Goal: Task Accomplishment & Management: Use online tool/utility

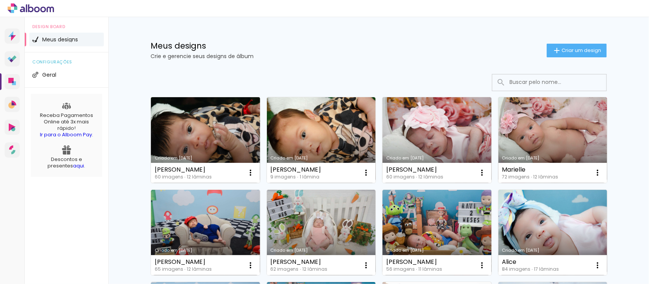
click at [203, 138] on link "Criado em [DATE]" at bounding box center [205, 140] width 109 height 86
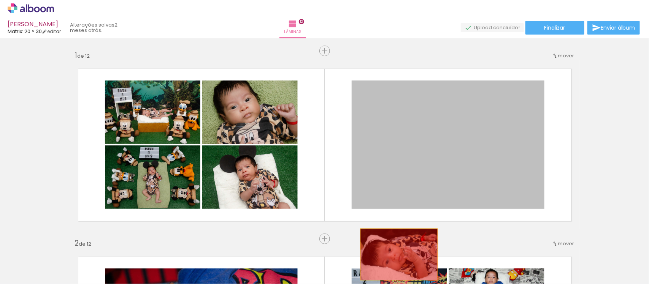
drag, startPoint x: 415, startPoint y: 118, endPoint x: 395, endPoint y: 255, distance: 138.2
click at [395, 255] on quentale-workspace at bounding box center [324, 142] width 649 height 284
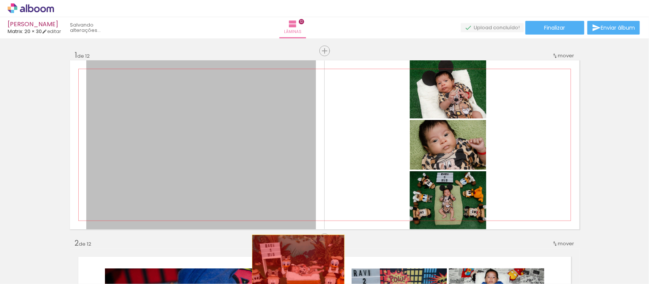
drag, startPoint x: 261, startPoint y: 173, endPoint x: 295, endPoint y: 272, distance: 104.4
click at [295, 272] on quentale-workspace at bounding box center [324, 142] width 649 height 284
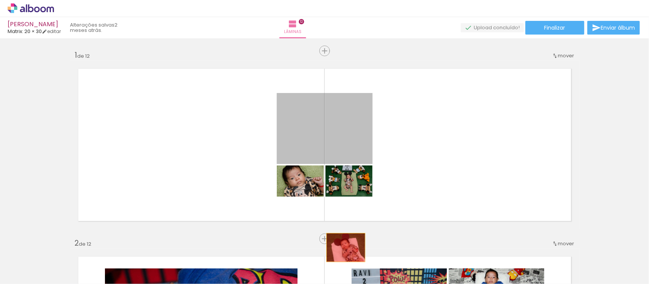
drag, startPoint x: 336, startPoint y: 113, endPoint x: 342, endPoint y: 248, distance: 135.1
click at [342, 248] on quentale-workspace at bounding box center [324, 142] width 649 height 284
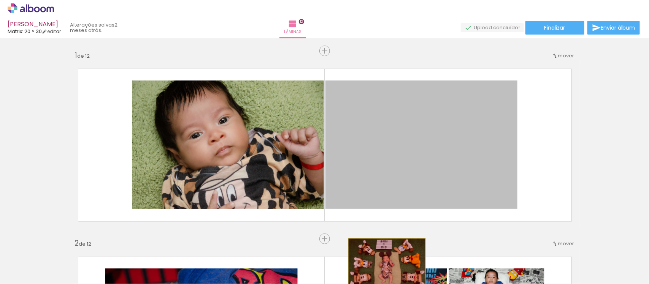
drag, startPoint x: 388, startPoint y: 171, endPoint x: 383, endPoint y: 265, distance: 93.7
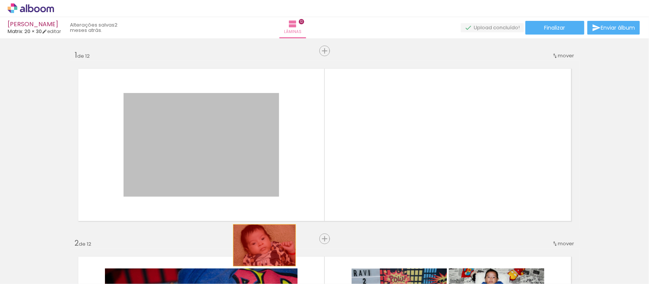
drag, startPoint x: 225, startPoint y: 124, endPoint x: 263, endPoint y: 269, distance: 149.4
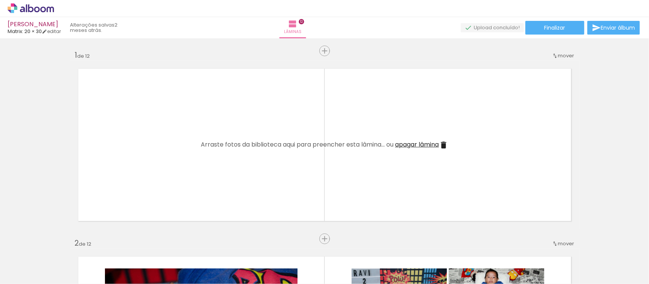
click at [28, 270] on span "Adicionar Fotos" at bounding box center [27, 274] width 23 height 8
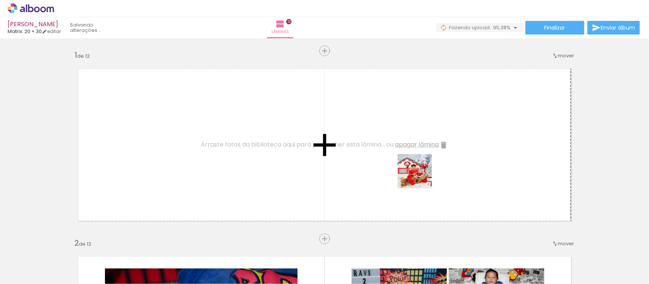
drag, startPoint x: 449, startPoint y: 261, endPoint x: 418, endPoint y: 168, distance: 97.7
click at [418, 168] on quentale-workspace at bounding box center [324, 142] width 649 height 284
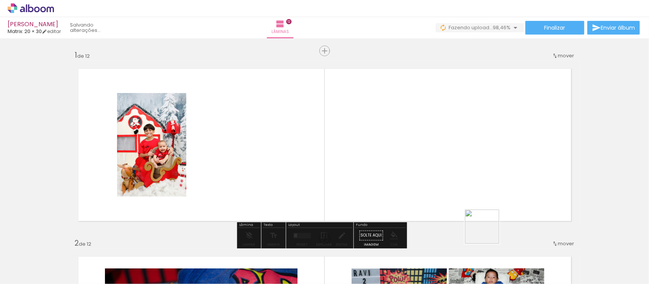
drag, startPoint x: 496, startPoint y: 258, endPoint x: 459, endPoint y: 160, distance: 105.1
click at [459, 160] on quentale-workspace at bounding box center [324, 142] width 649 height 284
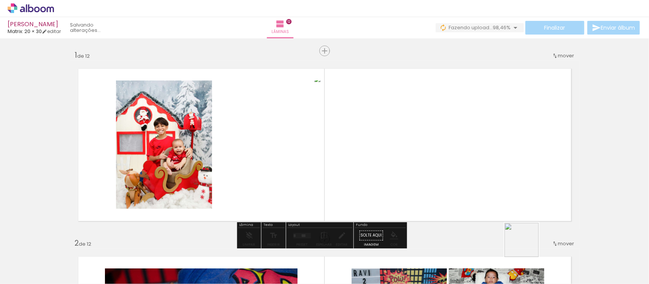
drag, startPoint x: 531, startPoint y: 257, endPoint x: 560, endPoint y: 268, distance: 31.4
click at [487, 136] on quentale-workspace at bounding box center [324, 142] width 649 height 284
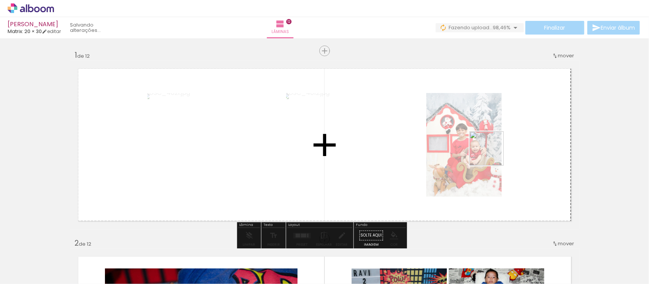
drag, startPoint x: 573, startPoint y: 260, endPoint x: 492, endPoint y: 154, distance: 132.6
click at [492, 154] on quentale-workspace at bounding box center [324, 142] width 649 height 284
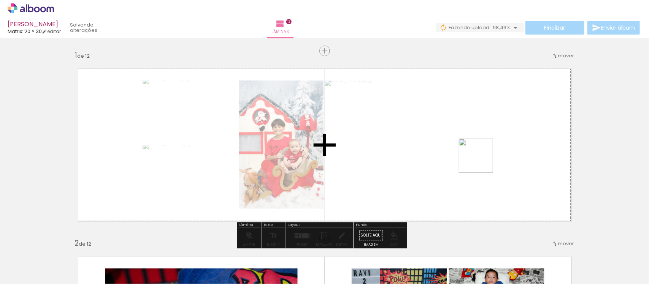
drag, startPoint x: 615, startPoint y: 259, endPoint x: 481, endPoint y: 162, distance: 165.7
click at [481, 162] on quentale-workspace at bounding box center [324, 142] width 649 height 284
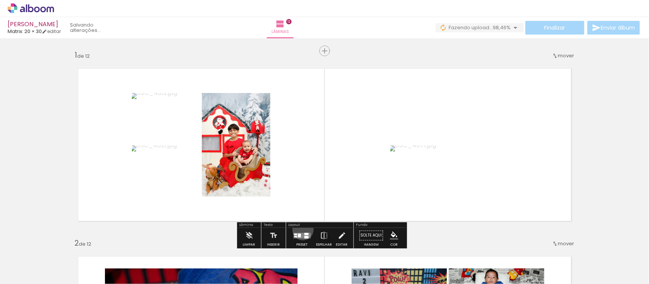
click at [301, 230] on div at bounding box center [302, 235] width 21 height 15
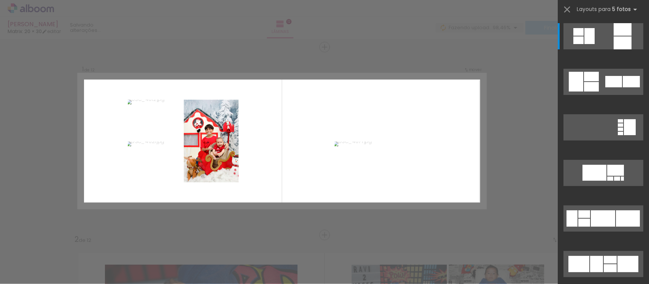
scroll to position [7, 0]
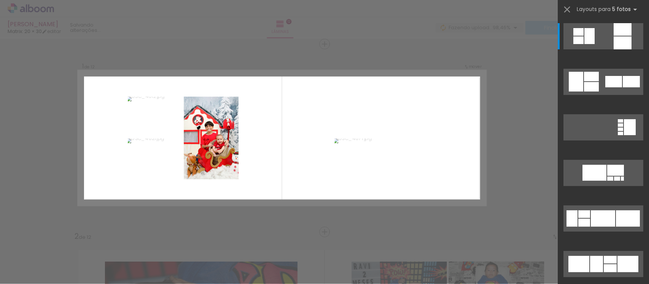
click at [613, 68] on div at bounding box center [603, 86] width 91 height 46
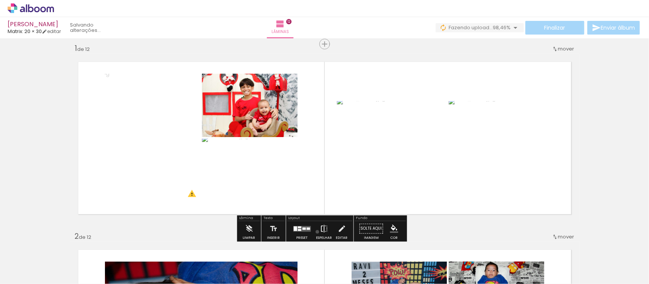
click at [315, 232] on paper-button "Espelhar" at bounding box center [324, 230] width 20 height 19
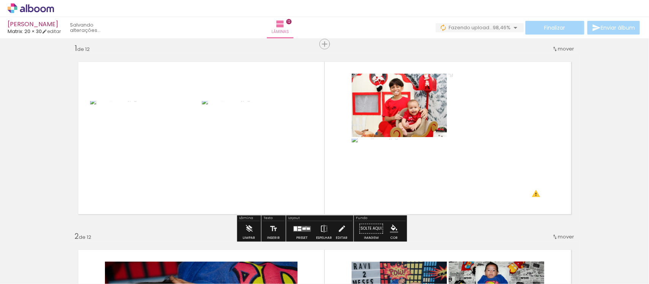
click at [304, 227] on quentale-layouter at bounding box center [301, 229] width 17 height 6
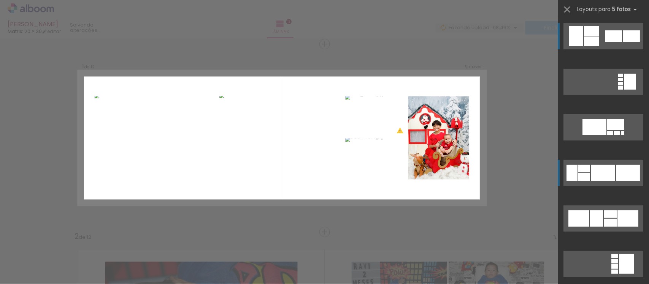
scroll to position [93, 0]
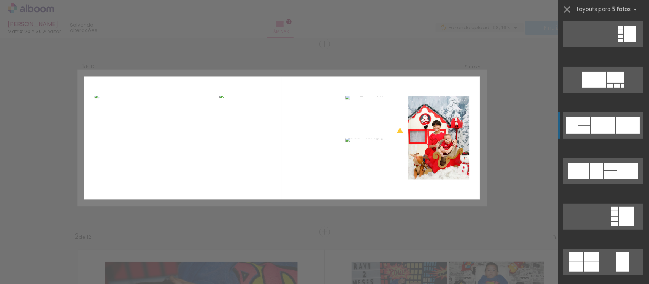
click at [609, 129] on div at bounding box center [603, 125] width 24 height 16
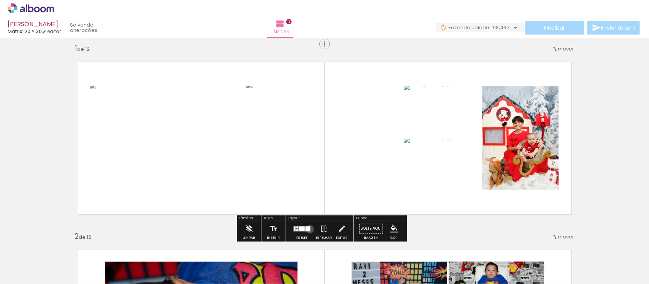
click at [308, 229] on div at bounding box center [308, 229] width 5 height 5
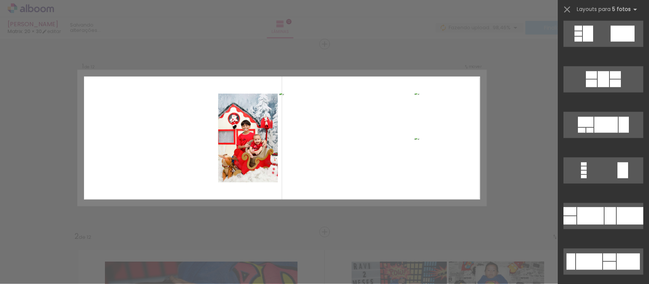
scroll to position [705, 0]
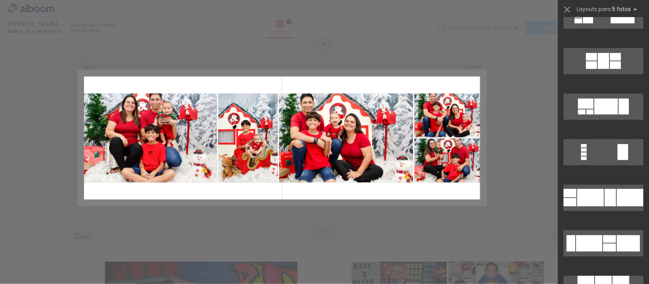
click at [595, 202] on div at bounding box center [590, 197] width 27 height 17
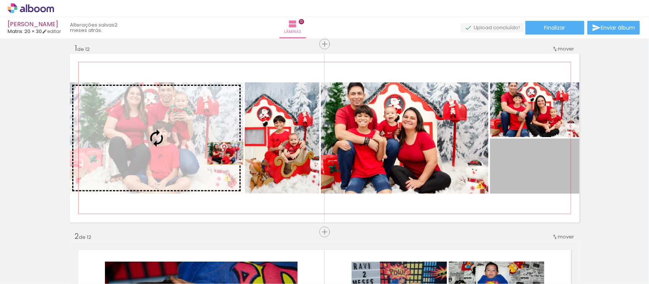
drag, startPoint x: 535, startPoint y: 159, endPoint x: 193, endPoint y: 158, distance: 342.5
click at [0, 0] on slot at bounding box center [0, 0] width 0 height 0
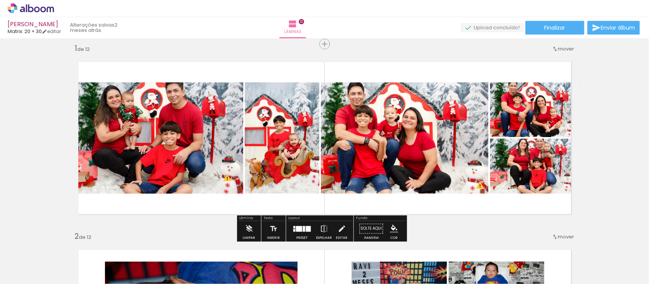
click at [303, 228] on div at bounding box center [304, 229] width 2 height 6
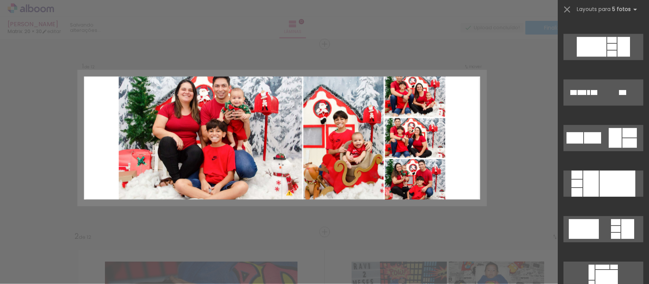
scroll to position [2387, 0]
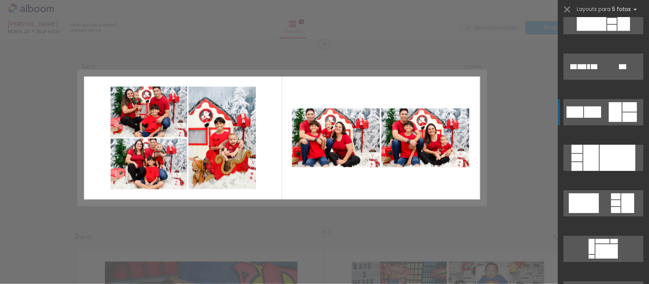
click at [601, 108] on quentale-layouter at bounding box center [603, 112] width 80 height 26
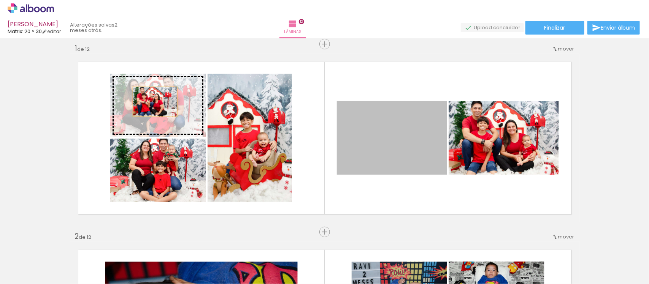
drag, startPoint x: 384, startPoint y: 151, endPoint x: 151, endPoint y: 101, distance: 237.7
click at [0, 0] on slot at bounding box center [0, 0] width 0 height 0
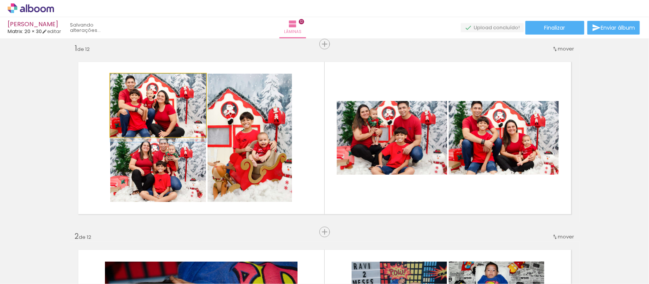
drag, startPoint x: 147, startPoint y: 115, endPoint x: 150, endPoint y: 119, distance: 4.9
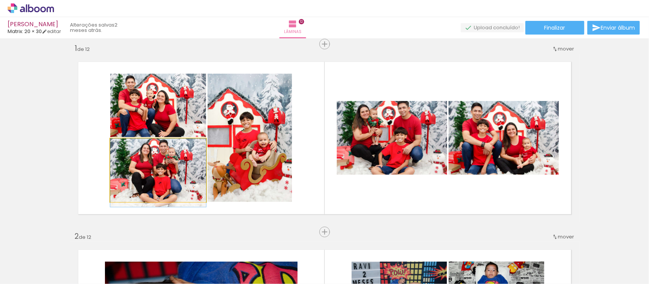
drag, startPoint x: 170, startPoint y: 182, endPoint x: 170, endPoint y: 189, distance: 6.8
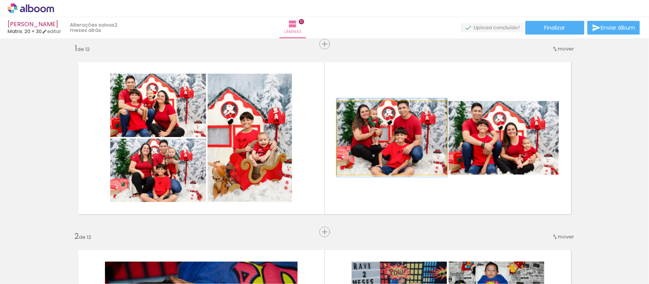
click at [418, 146] on quentale-photo at bounding box center [392, 138] width 110 height 74
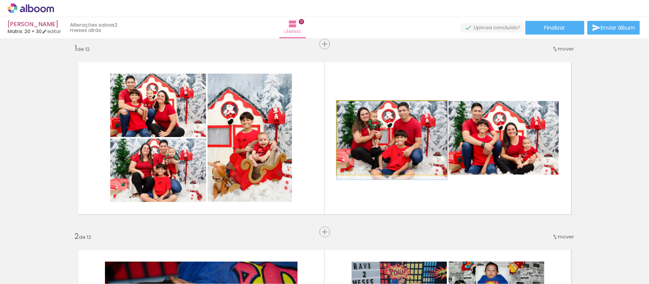
drag, startPoint x: 398, startPoint y: 149, endPoint x: 398, endPoint y: 156, distance: 6.5
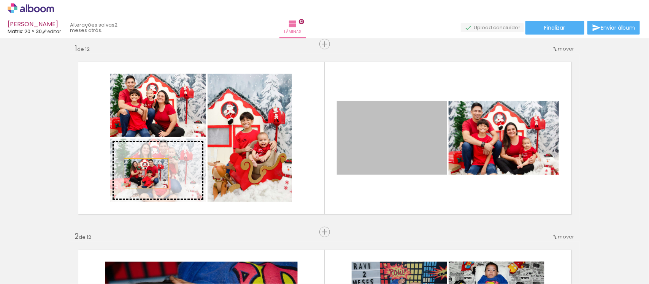
drag, startPoint x: 398, startPoint y: 156, endPoint x: 146, endPoint y: 173, distance: 252.2
click at [0, 0] on slot at bounding box center [0, 0] width 0 height 0
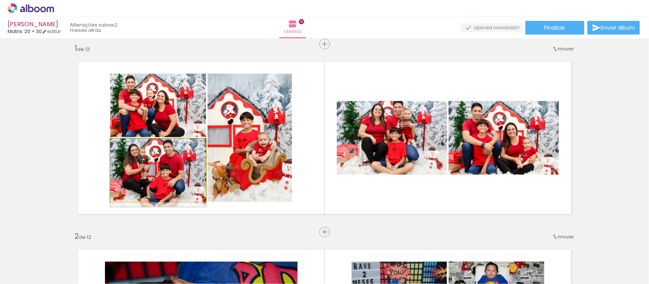
drag, startPoint x: 160, startPoint y: 172, endPoint x: 160, endPoint y: 177, distance: 4.9
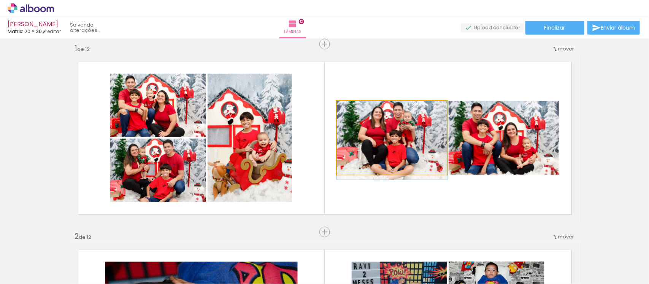
drag, startPoint x: 386, startPoint y: 147, endPoint x: 386, endPoint y: 153, distance: 5.7
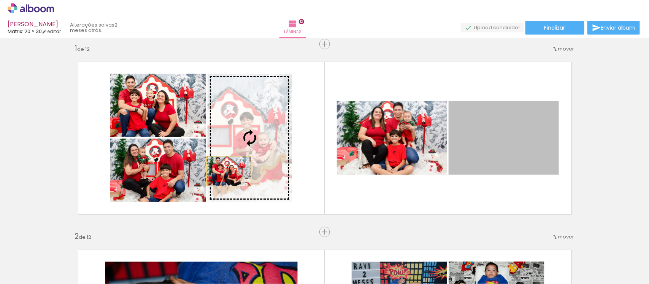
drag, startPoint x: 516, startPoint y: 151, endPoint x: 187, endPoint y: 171, distance: 329.4
click at [0, 0] on slot at bounding box center [0, 0] width 0 height 0
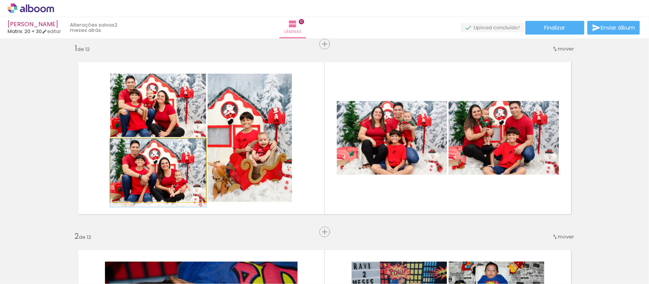
drag, startPoint x: 181, startPoint y: 184, endPoint x: 181, endPoint y: 190, distance: 5.7
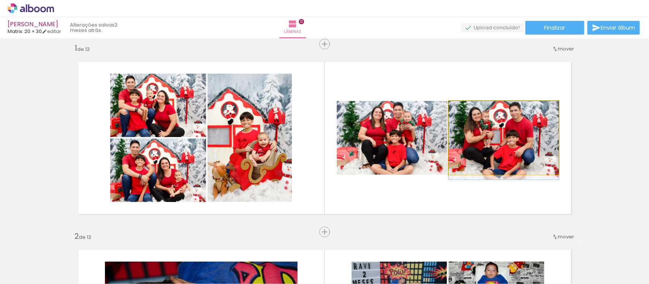
drag, startPoint x: 512, startPoint y: 148, endPoint x: 512, endPoint y: 155, distance: 6.8
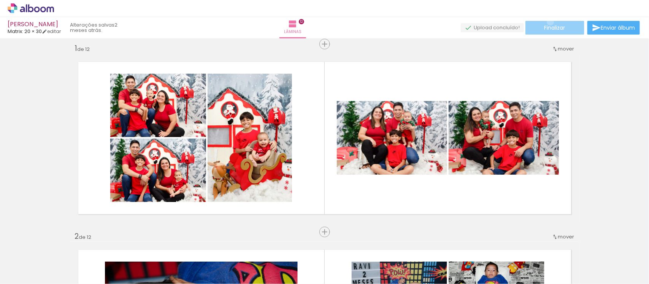
click at [548, 22] on paper-button "Finalizar" at bounding box center [554, 28] width 59 height 14
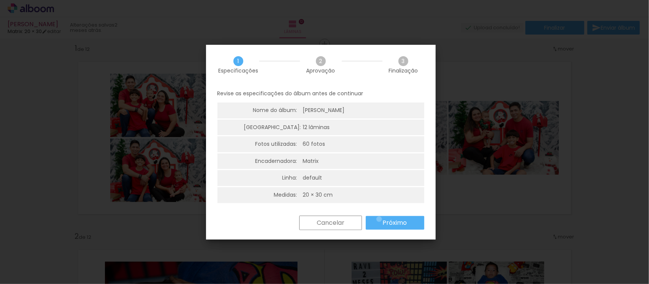
click at [379, 219] on paper-button "Próximo" at bounding box center [395, 223] width 59 height 14
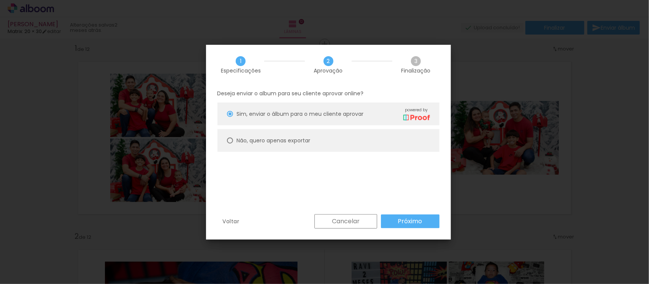
click at [232, 141] on div at bounding box center [230, 141] width 6 height 6
type paper-radio-button "on"
click at [430, 223] on paper-button "Próximo" at bounding box center [410, 222] width 59 height 14
type input "Alta, 300 DPI"
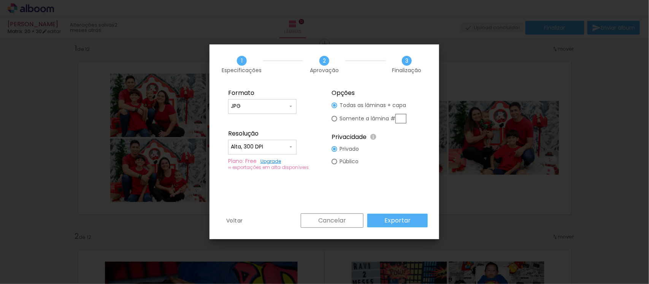
click at [0, 0] on input "text" at bounding box center [0, 0] width 0 height 0
type paper-radio-button "on"
type input "1"
click at [0, 0] on slot "Exportar" at bounding box center [0, 0] width 0 height 0
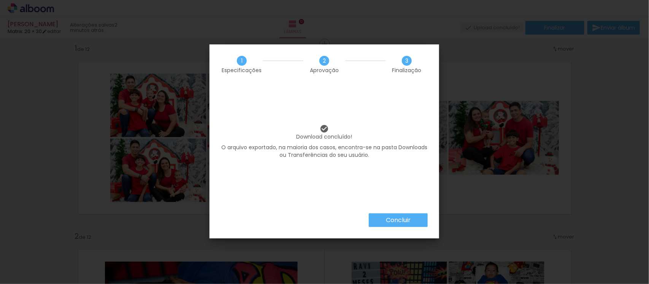
click at [0, 0] on slot "Concluir" at bounding box center [0, 0] width 0 height 0
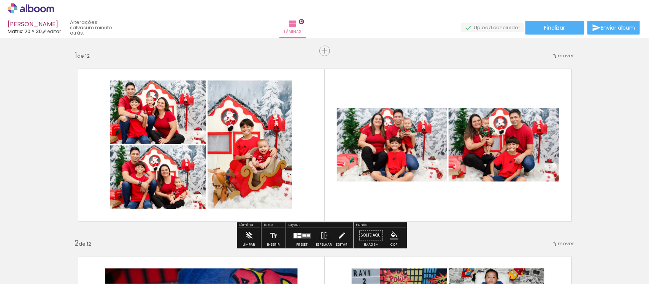
scroll to position [0, 2183]
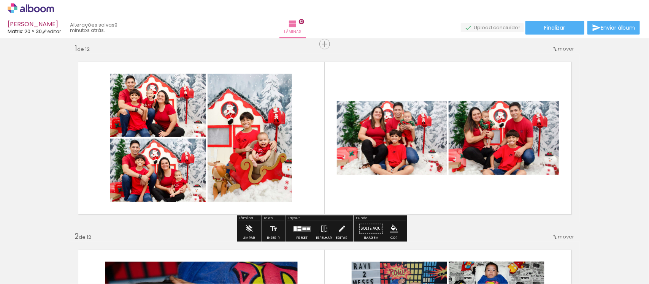
scroll to position [0, 2183]
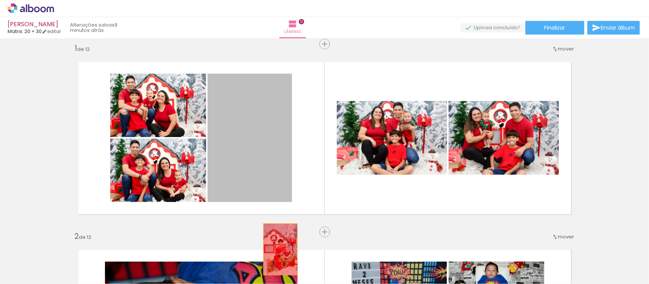
drag, startPoint x: 249, startPoint y: 151, endPoint x: 277, endPoint y: 249, distance: 102.7
click at [277, 249] on quentale-workspace at bounding box center [324, 142] width 649 height 284
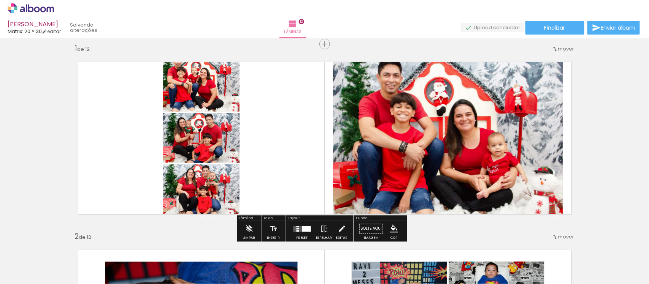
click at [396, 257] on quentale-workspace at bounding box center [324, 142] width 649 height 284
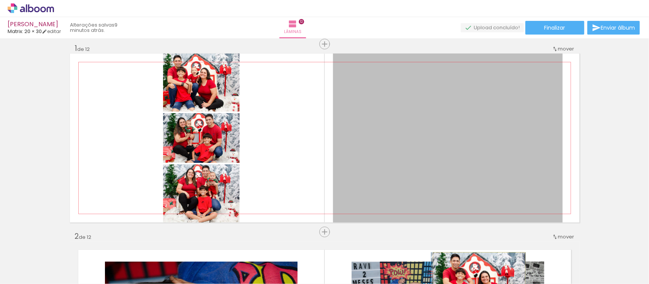
drag, startPoint x: 478, startPoint y: 152, endPoint x: 476, endPoint y: 286, distance: 134.2
click at [476, 284] on html "link( href="../../bower_components/polymer/polymer.html" rel="import" ) picture…" at bounding box center [324, 142] width 649 height 284
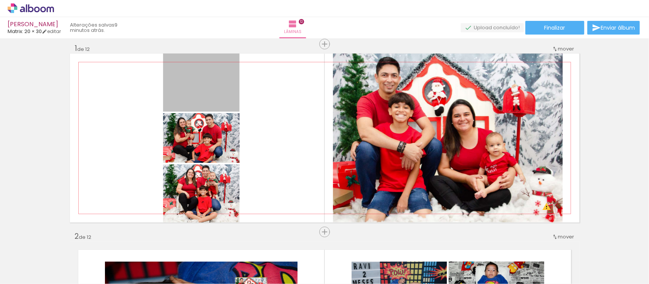
drag, startPoint x: 187, startPoint y: 79, endPoint x: 247, endPoint y: 289, distance: 219.0
click at [247, 284] on html "link( href="../../bower_components/polymer/polymer.html" rel="import" ) picture…" at bounding box center [324, 142] width 649 height 284
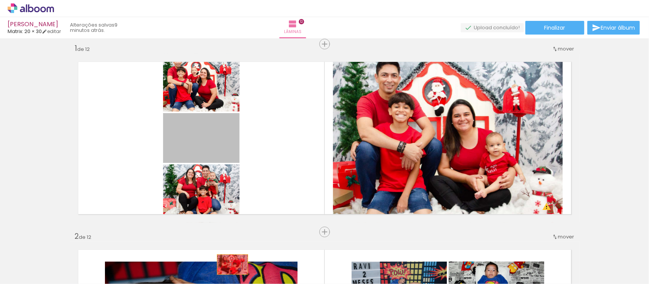
drag, startPoint x: 192, startPoint y: 132, endPoint x: 229, endPoint y: 265, distance: 137.7
click at [229, 265] on quentale-workspace at bounding box center [324, 142] width 649 height 284
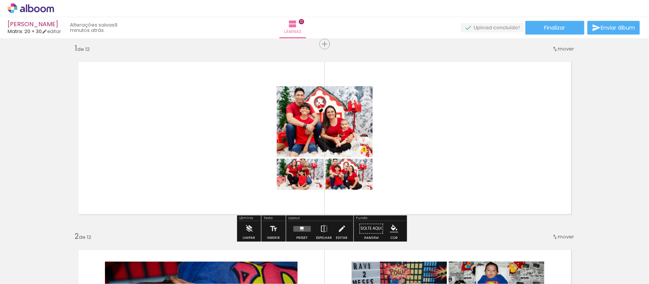
drag, startPoint x: 200, startPoint y: 113, endPoint x: 225, endPoint y: 230, distance: 119.7
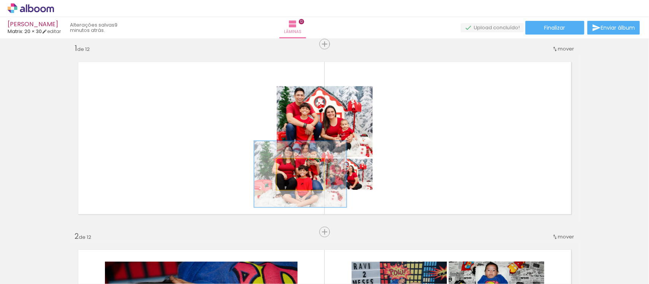
drag, startPoint x: 304, startPoint y: 193, endPoint x: 311, endPoint y: 260, distance: 67.2
type paper-slider "195"
click at [311, 260] on quentale-workspace at bounding box center [324, 142] width 649 height 284
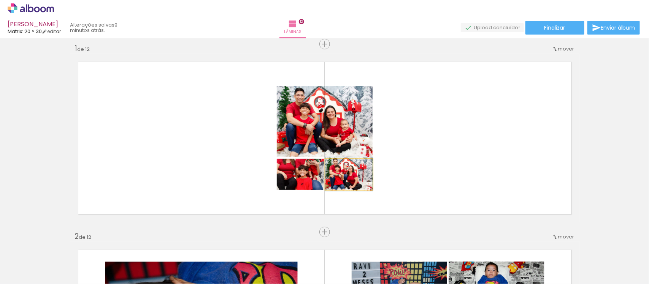
click at [336, 163] on div at bounding box center [342, 167] width 12 height 12
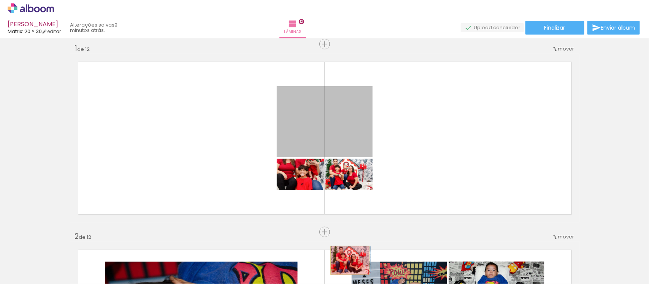
drag, startPoint x: 334, startPoint y: 116, endPoint x: 346, endPoint y: 265, distance: 148.8
click at [346, 265] on quentale-workspace at bounding box center [324, 142] width 649 height 284
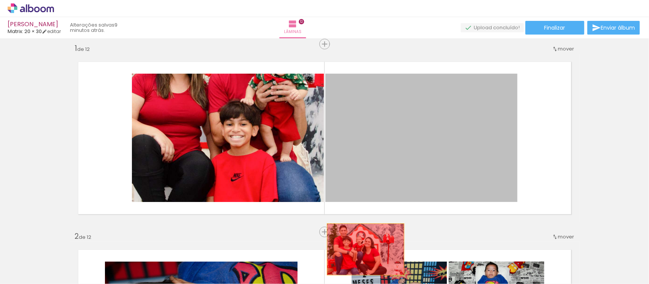
drag, startPoint x: 355, startPoint y: 149, endPoint x: 363, endPoint y: 265, distance: 116.2
click at [363, 265] on quentale-workspace at bounding box center [324, 142] width 649 height 284
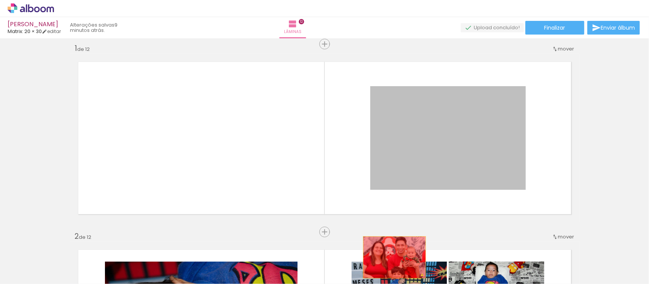
drag, startPoint x: 404, startPoint y: 124, endPoint x: 391, endPoint y: 257, distance: 134.5
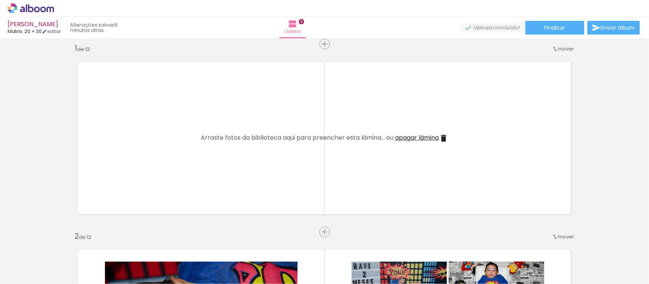
click at [33, 270] on span "Adicionar Fotos" at bounding box center [27, 274] width 23 height 8
click at [0, 0] on input "file" at bounding box center [0, 0] width 0 height 0
drag, startPoint x: 411, startPoint y: 262, endPoint x: 423, endPoint y: 236, distance: 28.8
click at [355, 134] on quentale-workspace at bounding box center [324, 142] width 649 height 284
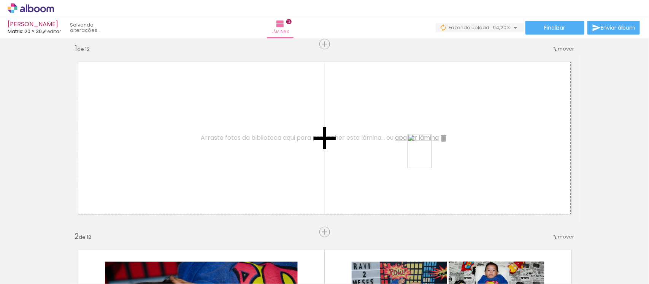
drag, startPoint x: 445, startPoint y: 261, endPoint x: 430, endPoint y: 157, distance: 104.8
click at [430, 157] on quentale-workspace at bounding box center [324, 142] width 649 height 284
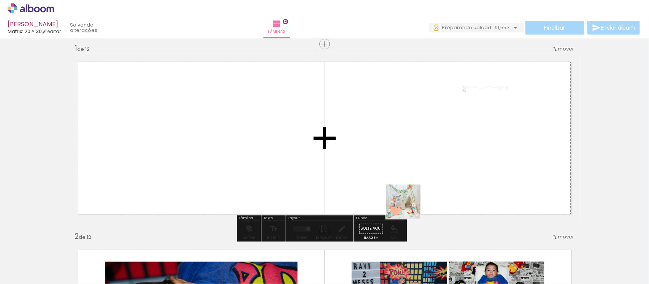
drag, startPoint x: 417, startPoint y: 263, endPoint x: 400, endPoint y: 145, distance: 118.6
click at [400, 145] on quentale-workspace at bounding box center [324, 142] width 649 height 284
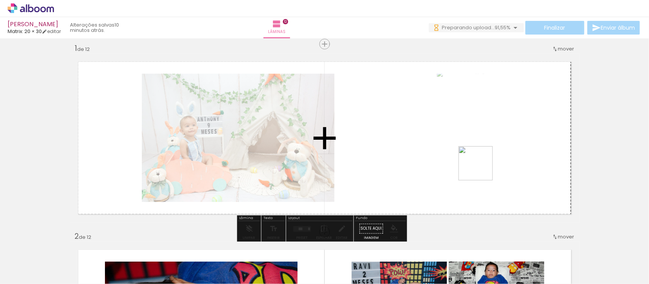
drag, startPoint x: 501, startPoint y: 255, endPoint x: 477, endPoint y: 157, distance: 100.8
click at [477, 157] on quentale-workspace at bounding box center [324, 142] width 649 height 284
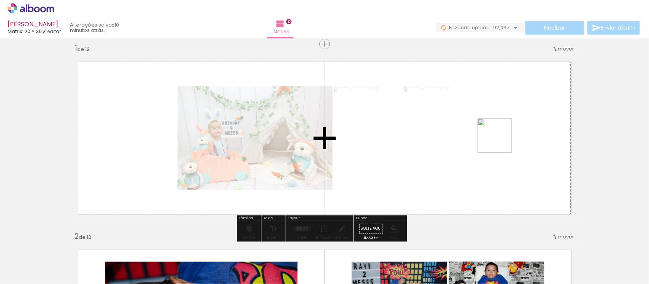
drag, startPoint x: 543, startPoint y: 261, endPoint x: 535, endPoint y: 172, distance: 89.7
click at [500, 141] on quentale-workspace at bounding box center [324, 142] width 649 height 284
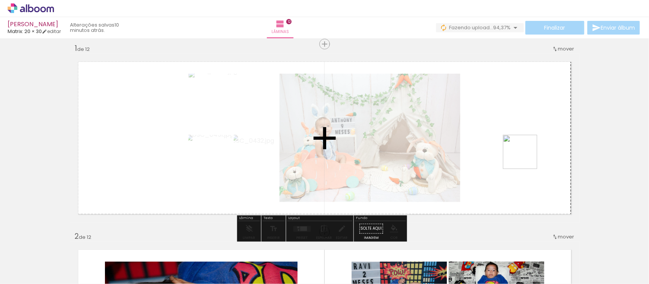
drag, startPoint x: 535, startPoint y: 172, endPoint x: 526, endPoint y: 158, distance: 16.8
click at [526, 158] on quentale-workspace at bounding box center [324, 142] width 649 height 284
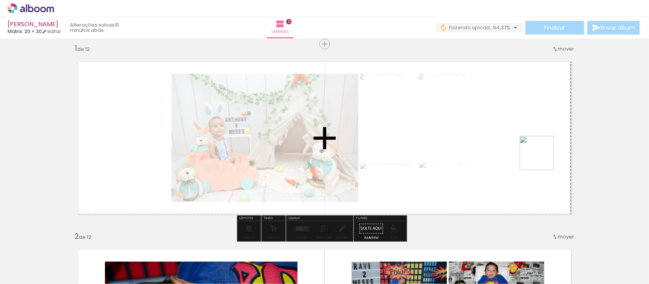
drag, startPoint x: 620, startPoint y: 266, endPoint x: 538, endPoint y: 155, distance: 138.1
click at [538, 155] on quentale-workspace at bounding box center [324, 142] width 649 height 284
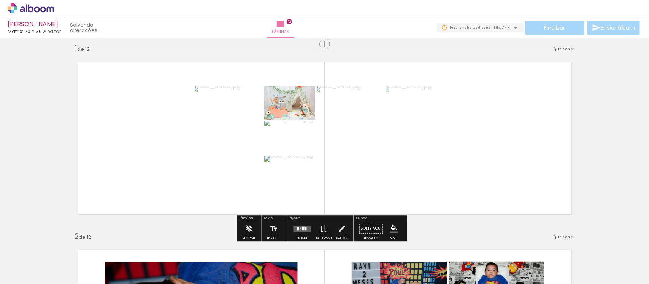
click at [302, 227] on div at bounding box center [303, 229] width 2 height 4
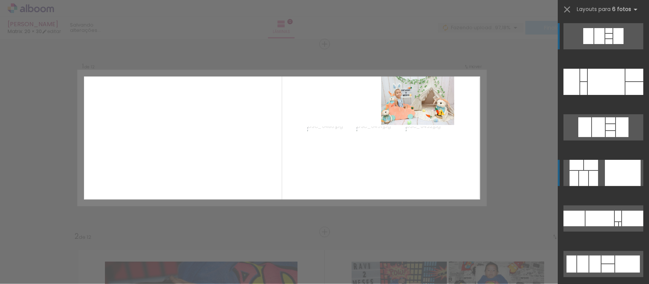
scroll to position [95, 0]
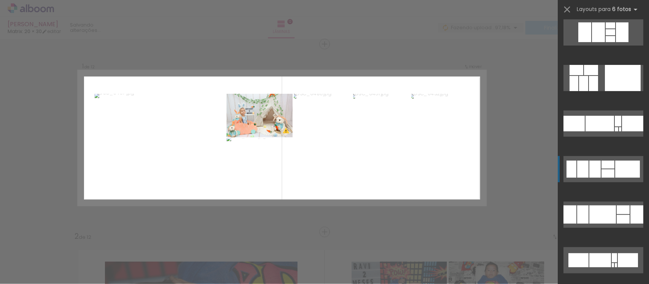
click at [601, 164] on div at bounding box center [607, 165] width 13 height 8
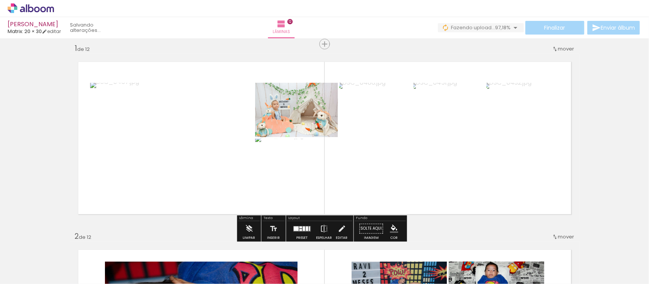
click at [317, 228] on paper-button "Espelhar" at bounding box center [324, 230] width 20 height 19
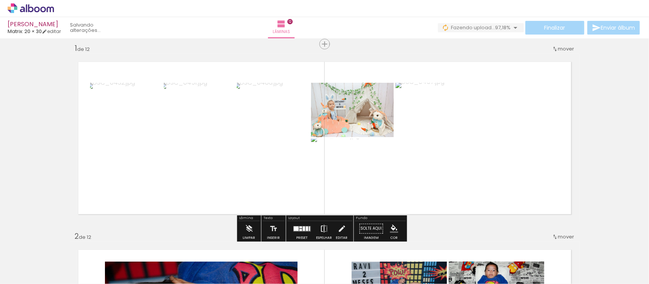
click at [320, 227] on iron-icon at bounding box center [324, 228] width 8 height 15
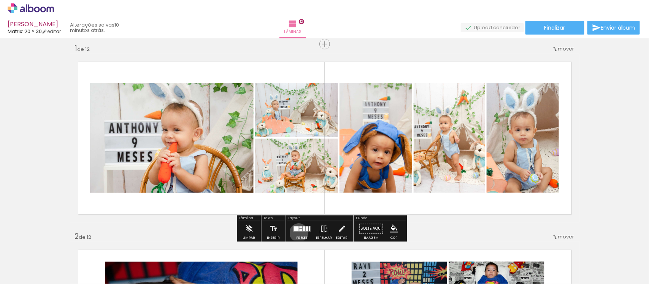
click at [297, 233] on div at bounding box center [302, 228] width 21 height 15
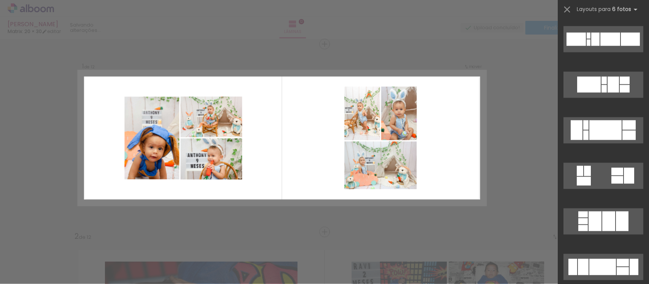
scroll to position [513, 0]
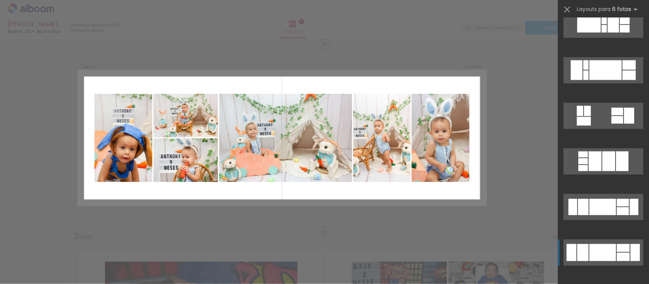
click at [602, 250] on div at bounding box center [602, 252] width 27 height 17
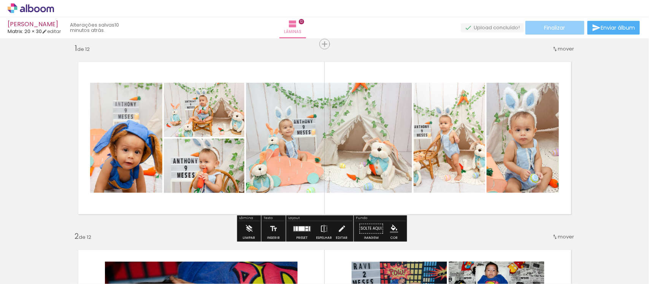
click at [546, 31] on paper-button "Finalizar" at bounding box center [554, 28] width 59 height 14
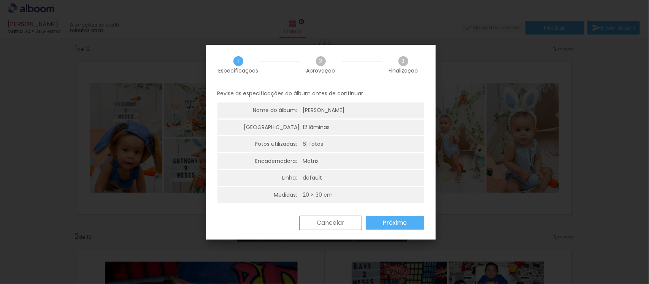
click at [0, 0] on slot "Próximo" at bounding box center [0, 0] width 0 height 0
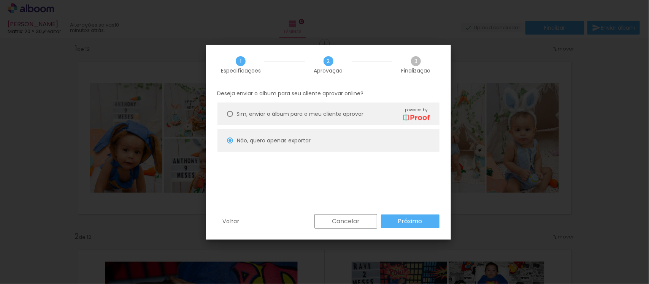
click at [423, 223] on paper-button "Próximo" at bounding box center [410, 222] width 59 height 14
type input "Alta, 300 DPI"
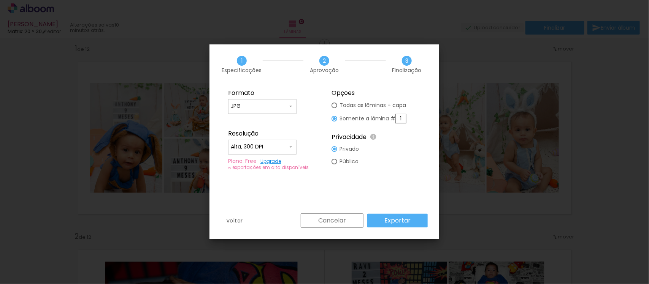
click at [0, 0] on slot "Exportar" at bounding box center [0, 0] width 0 height 0
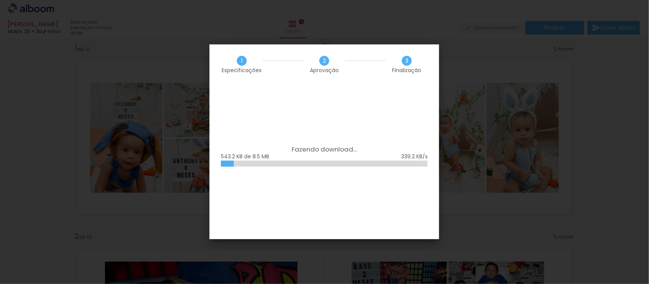
scroll to position [0, 2438]
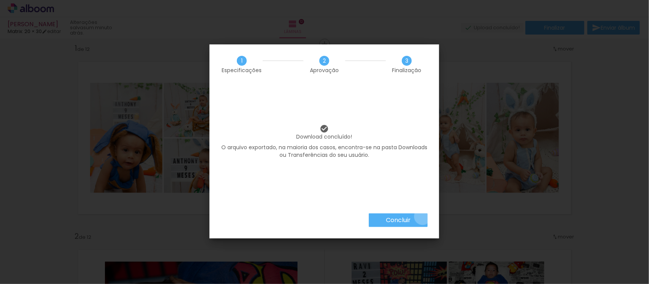
click at [422, 217] on paper-button "Concluir" at bounding box center [398, 221] width 59 height 14
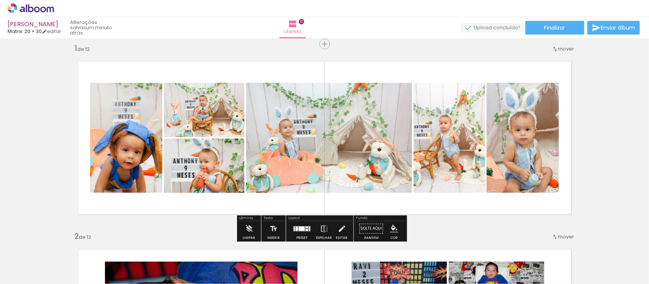
click at [643, 279] on div at bounding box center [643, 279] width 0 height 0
